Goal: Task Accomplishment & Management: Manage account settings

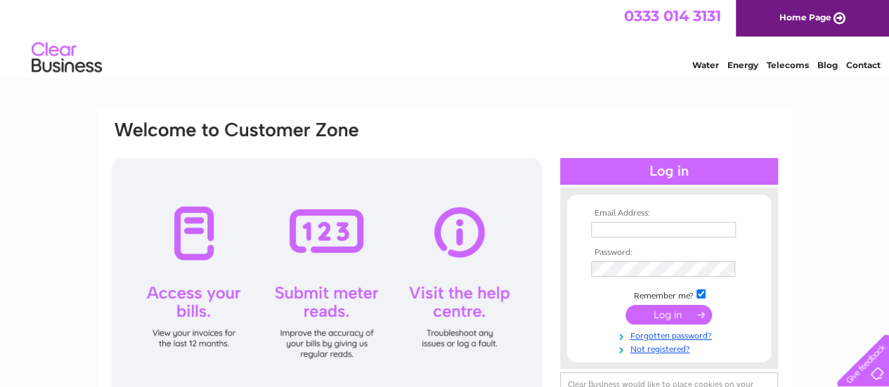
type input "[PERSON_NAME][EMAIL_ADDRESS][PERSON_NAME][DOMAIN_NAME]"
click at [687, 316] on input "submit" at bounding box center [669, 315] width 86 height 20
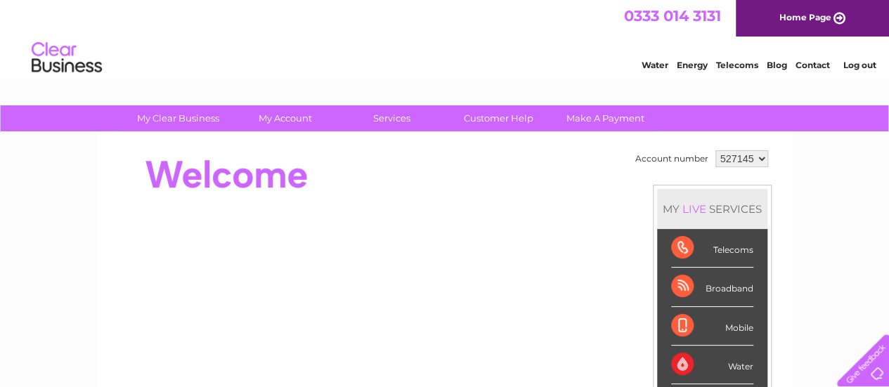
click at [759, 160] on select "527145" at bounding box center [742, 158] width 53 height 17
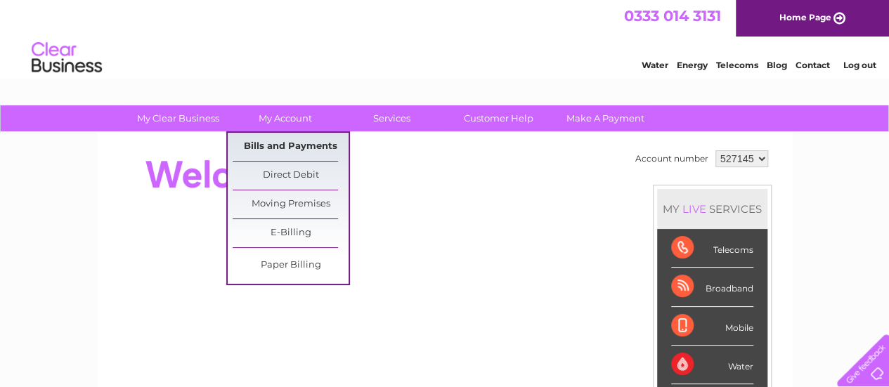
click at [288, 149] on link "Bills and Payments" at bounding box center [291, 147] width 116 height 28
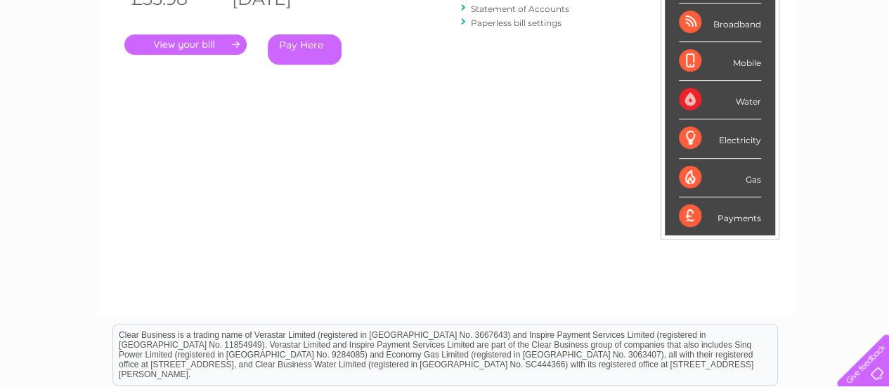
scroll to position [70, 0]
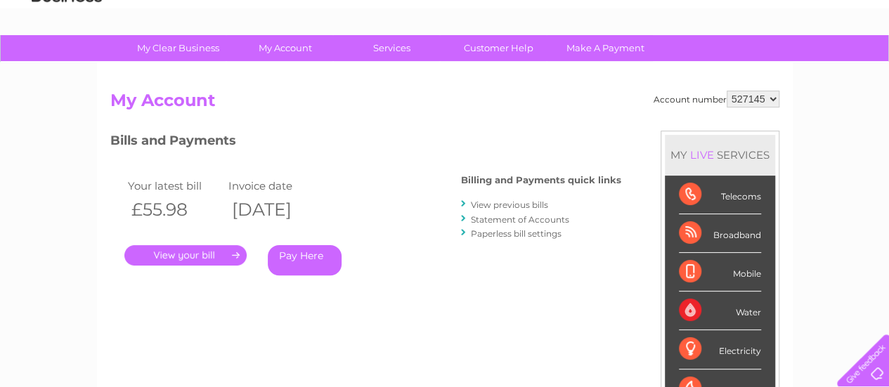
click at [160, 257] on link "." at bounding box center [185, 255] width 122 height 20
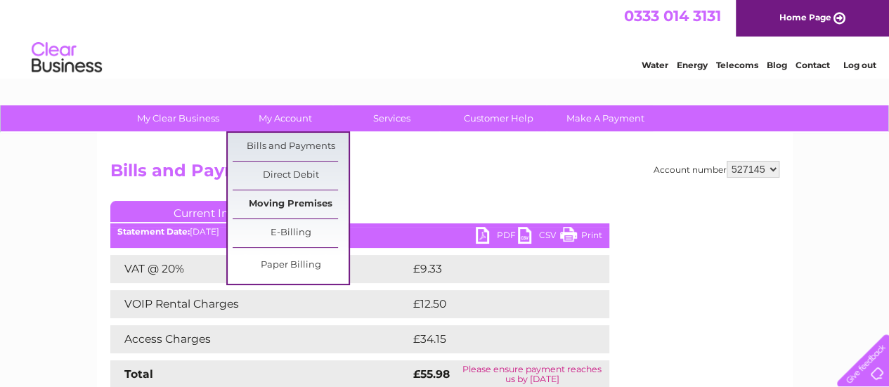
click at [315, 206] on link "Moving Premises" at bounding box center [291, 205] width 116 height 28
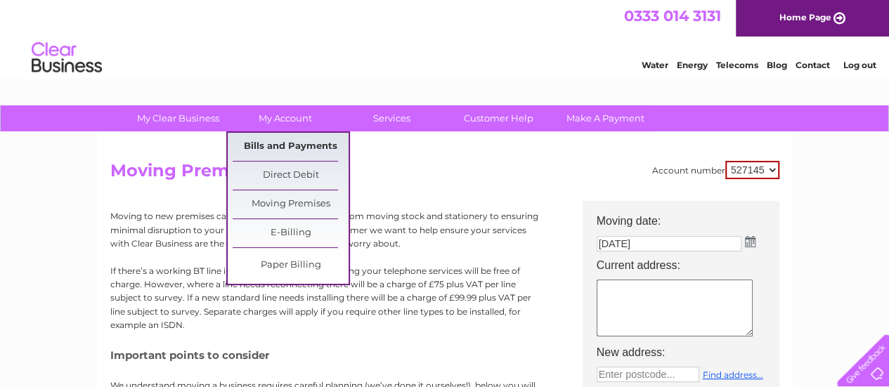
click at [304, 146] on link "Bills and Payments" at bounding box center [291, 147] width 116 height 28
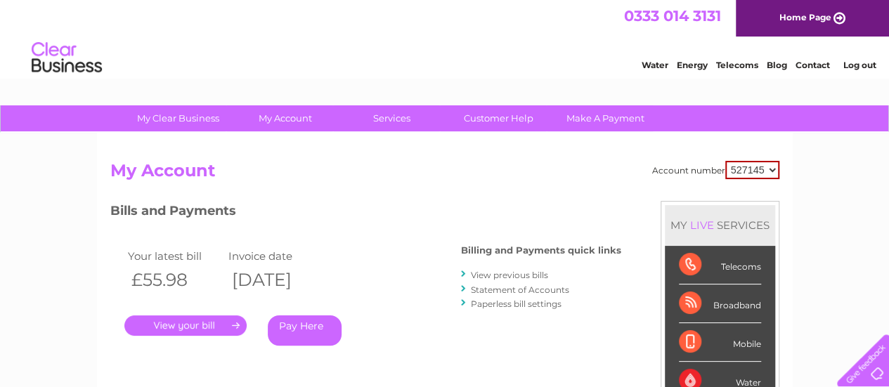
scroll to position [70, 0]
